Goal: Check status: Check status

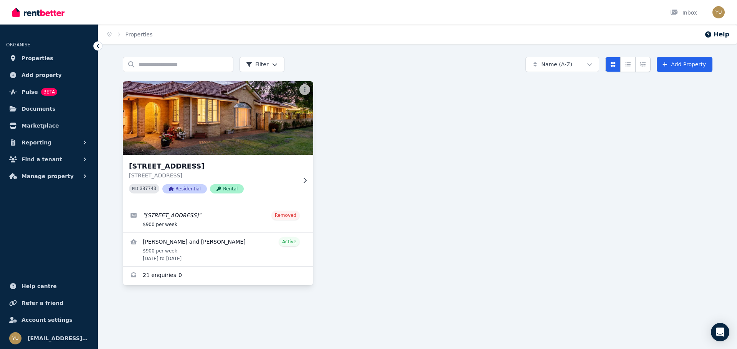
click at [298, 177] on div "[STREET_ADDRESS][GEOGRAPHIC_DATA][STREET_ADDRESS] PID 387743 Residential Rental" at bounding box center [218, 180] width 190 height 51
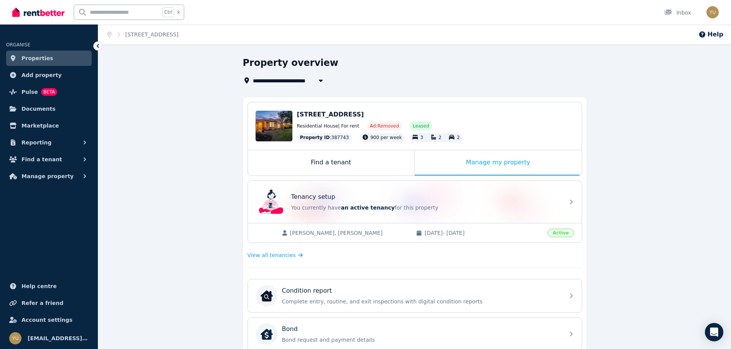
click at [488, 242] on div "[PERSON_NAME], [PERSON_NAME] [DATE] - [DATE] Active" at bounding box center [415, 233] width 334 height 20
click at [319, 114] on span "[STREET_ADDRESS]" at bounding box center [330, 114] width 67 height 7
click at [68, 179] on button "Manage property" at bounding box center [49, 176] width 86 height 15
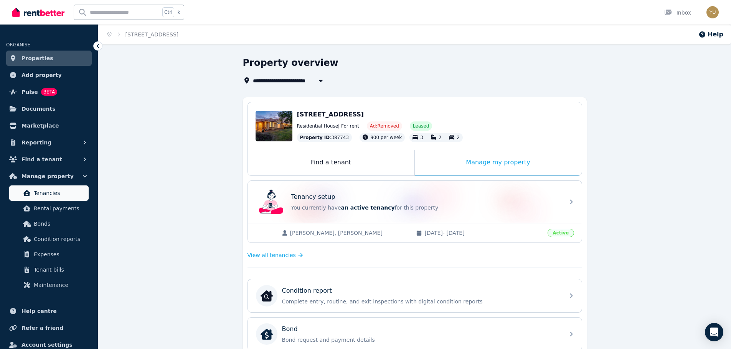
click at [58, 193] on span "Tenancies" at bounding box center [60, 193] width 52 height 9
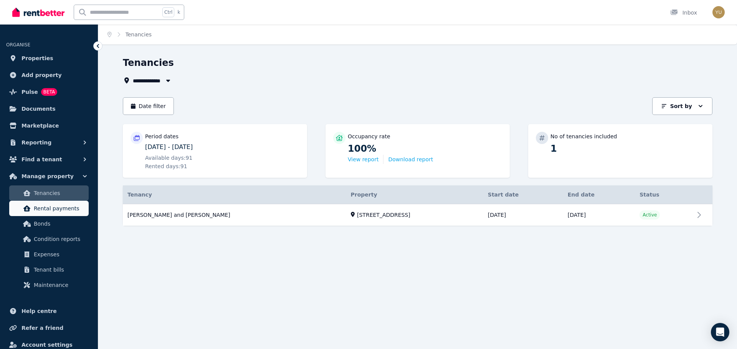
click at [54, 209] on span "Rental payments" at bounding box center [60, 208] width 52 height 9
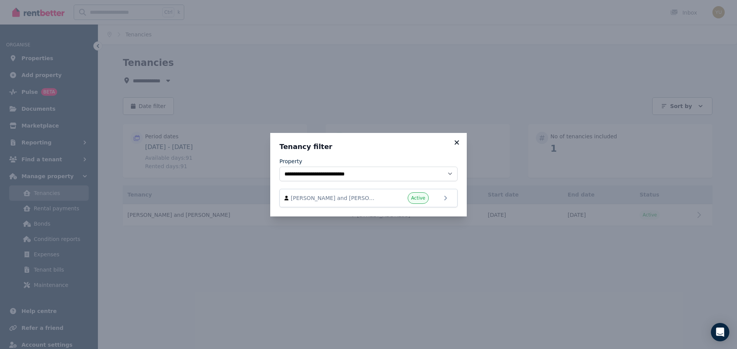
click at [458, 142] on icon at bounding box center [457, 142] width 8 height 7
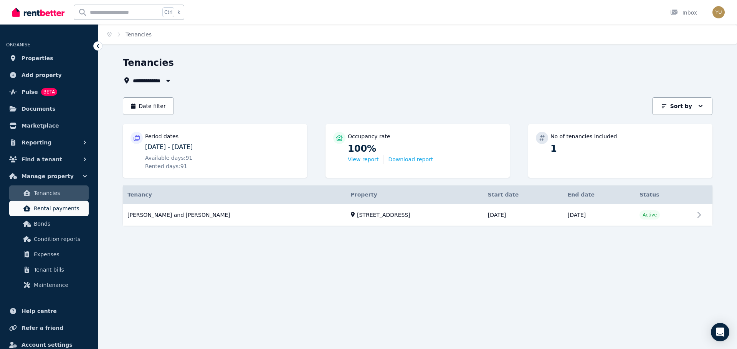
click at [48, 211] on span "Rental payments" at bounding box center [60, 208] width 52 height 9
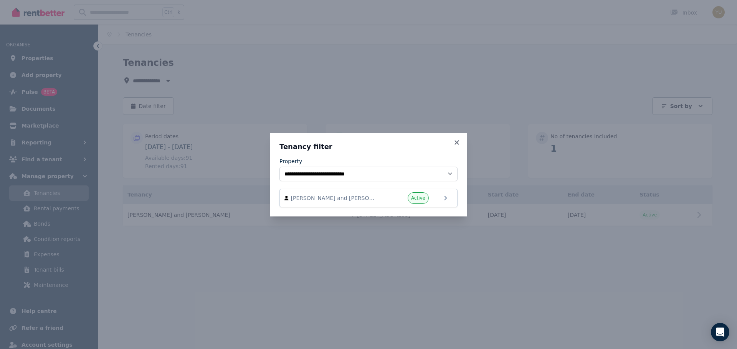
click at [463, 141] on div "**********" at bounding box center [368, 175] width 196 height 84
click at [457, 143] on icon at bounding box center [456, 142] width 4 height 4
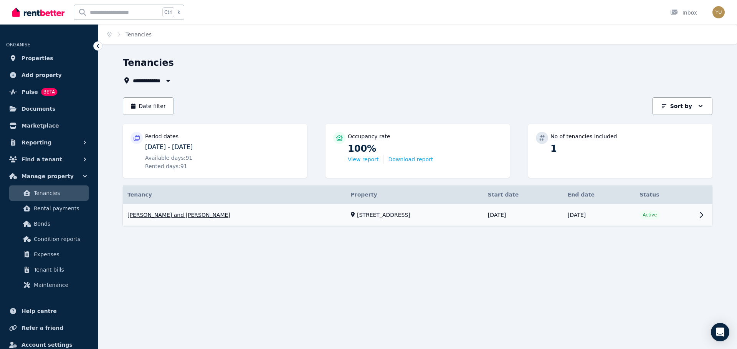
click at [690, 217] on link "View property details" at bounding box center [417, 215] width 589 height 22
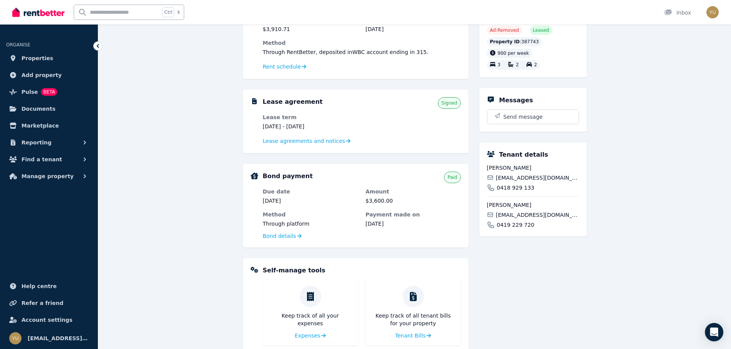
scroll to position [115, 0]
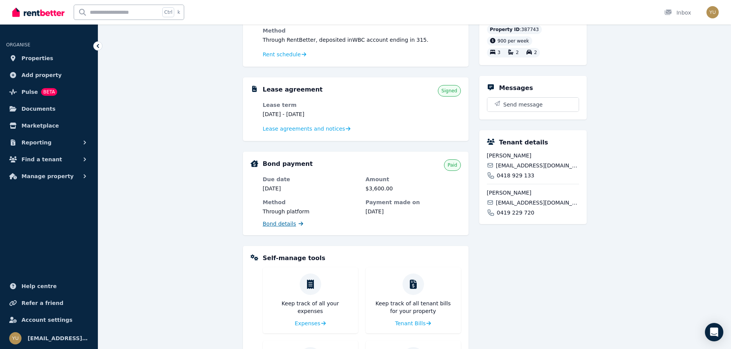
click at [288, 223] on span "Bond details" at bounding box center [279, 224] width 33 height 8
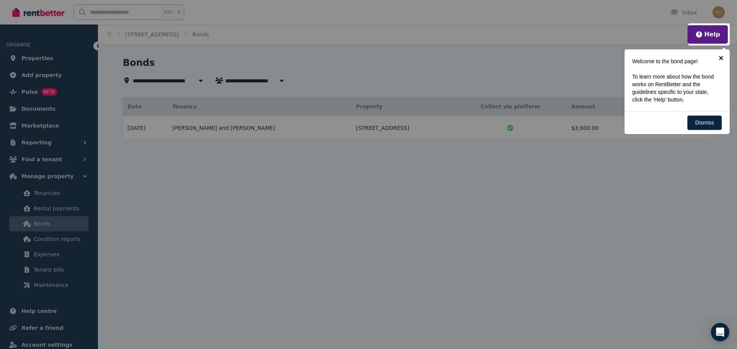
click at [720, 56] on link "×" at bounding box center [720, 57] width 17 height 17
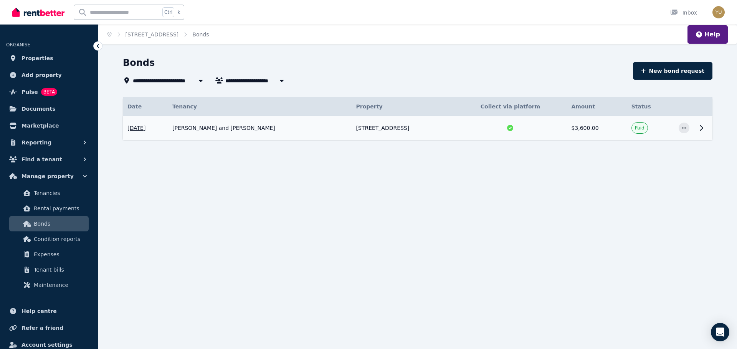
click at [701, 128] on icon at bounding box center [700, 128] width 9 height 9
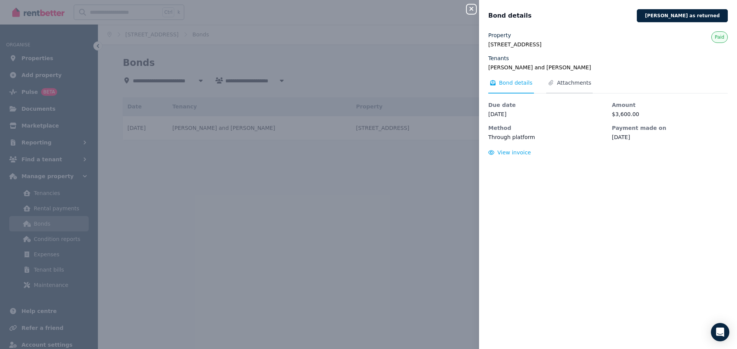
click at [569, 80] on span "Attachments" at bounding box center [574, 83] width 34 height 8
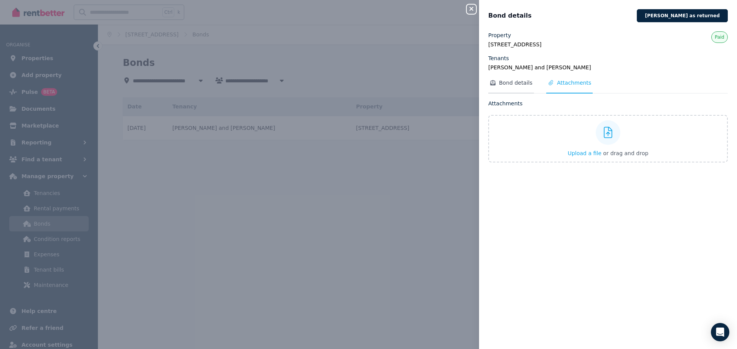
click at [522, 81] on span "Bond details" at bounding box center [515, 83] width 33 height 8
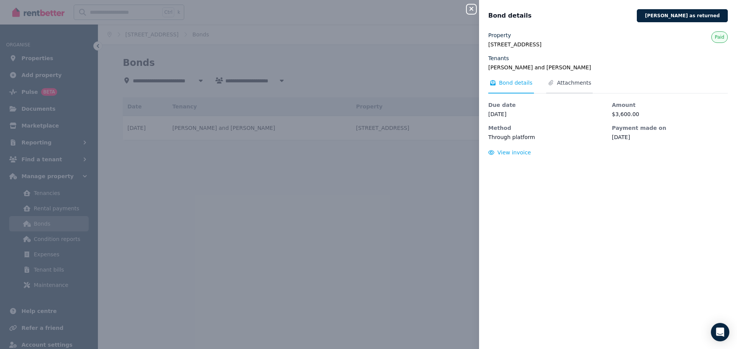
click at [577, 82] on span "Attachments" at bounding box center [574, 83] width 34 height 8
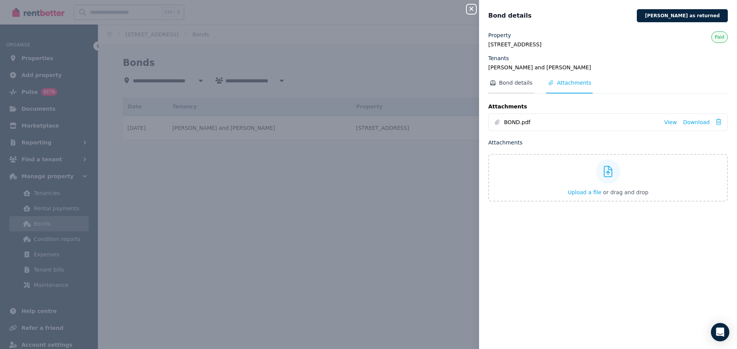
click at [524, 80] on span "Bond details" at bounding box center [515, 83] width 33 height 8
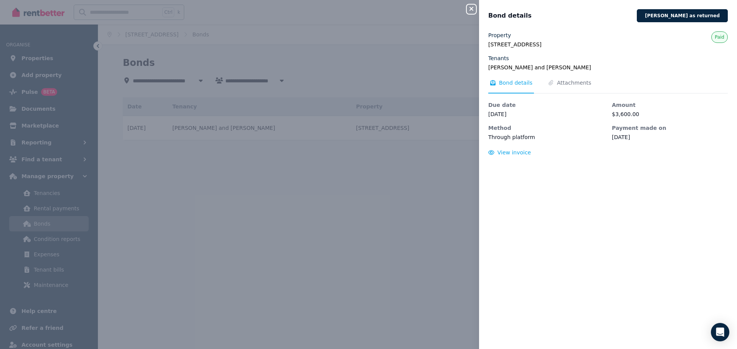
click at [473, 11] on icon "button" at bounding box center [471, 9] width 4 height 4
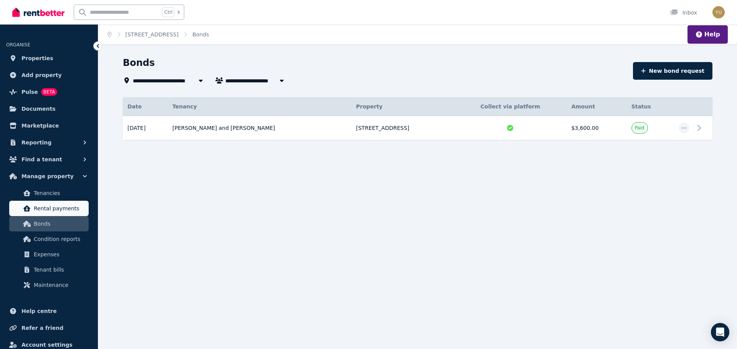
click at [46, 210] on span "Rental payments" at bounding box center [60, 208] width 52 height 9
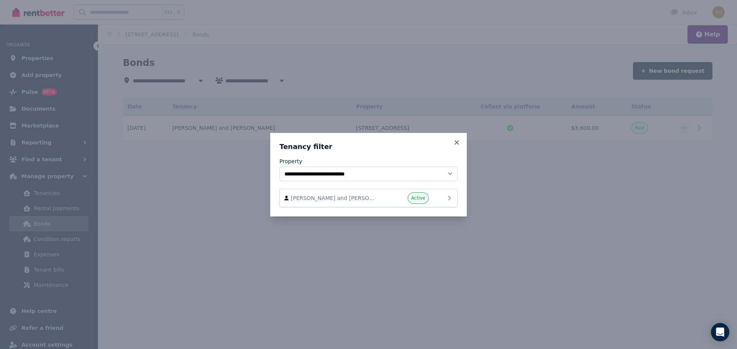
click at [348, 202] on div "[PERSON_NAME] and [PERSON_NAME] Active" at bounding box center [368, 199] width 168 height 12
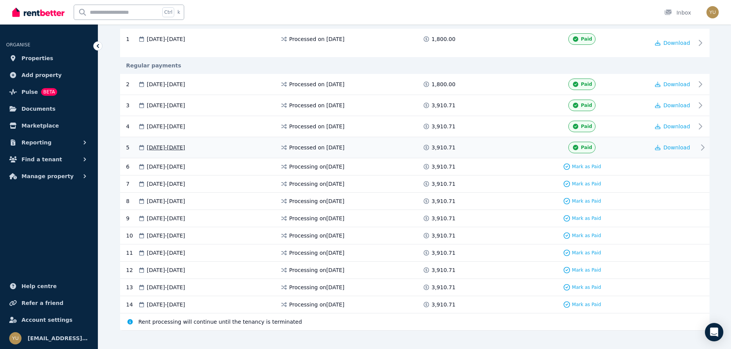
scroll to position [180, 0]
